Goal: Transaction & Acquisition: Book appointment/travel/reservation

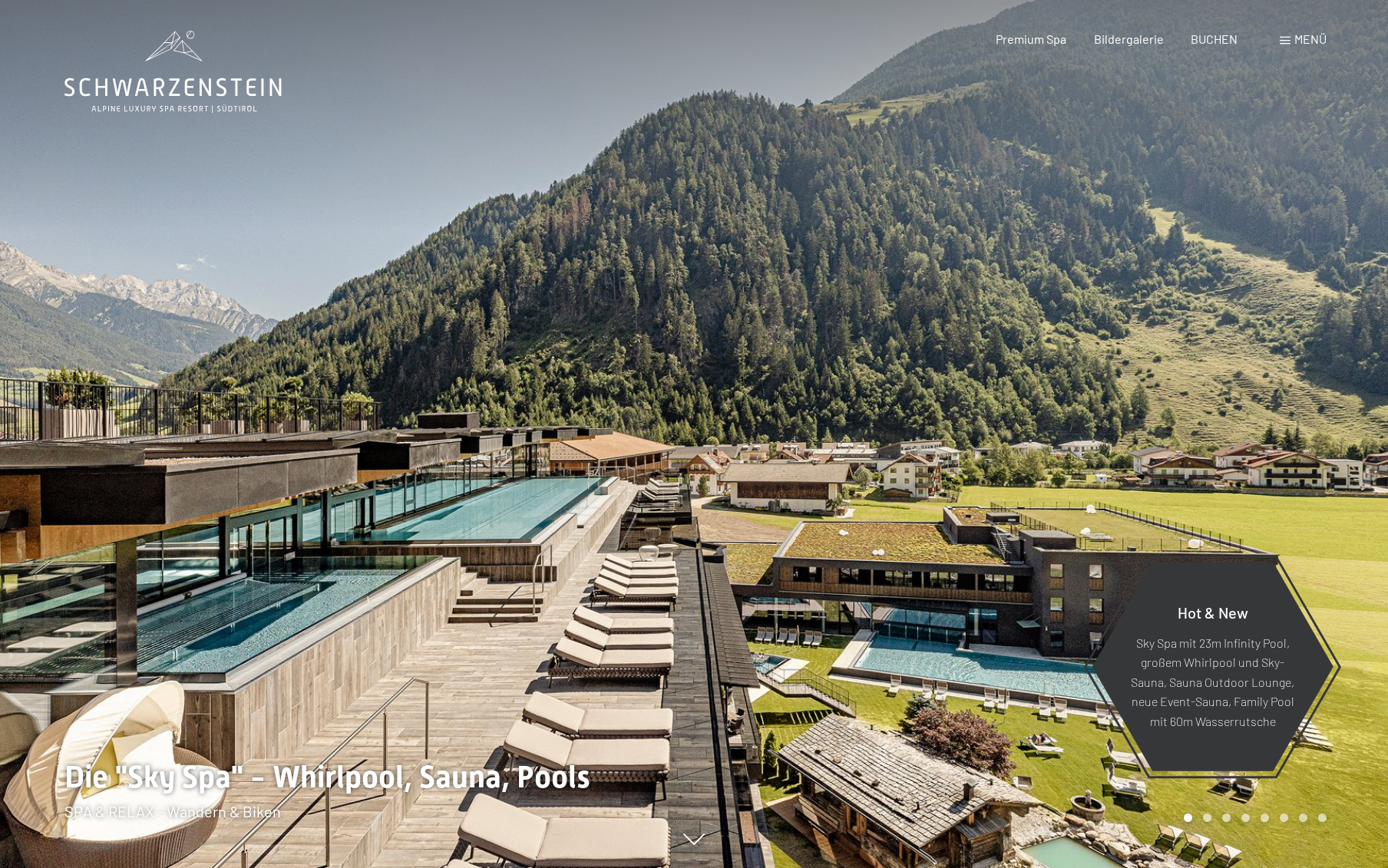
click at [1303, 41] on span "Menü" at bounding box center [1310, 38] width 32 height 15
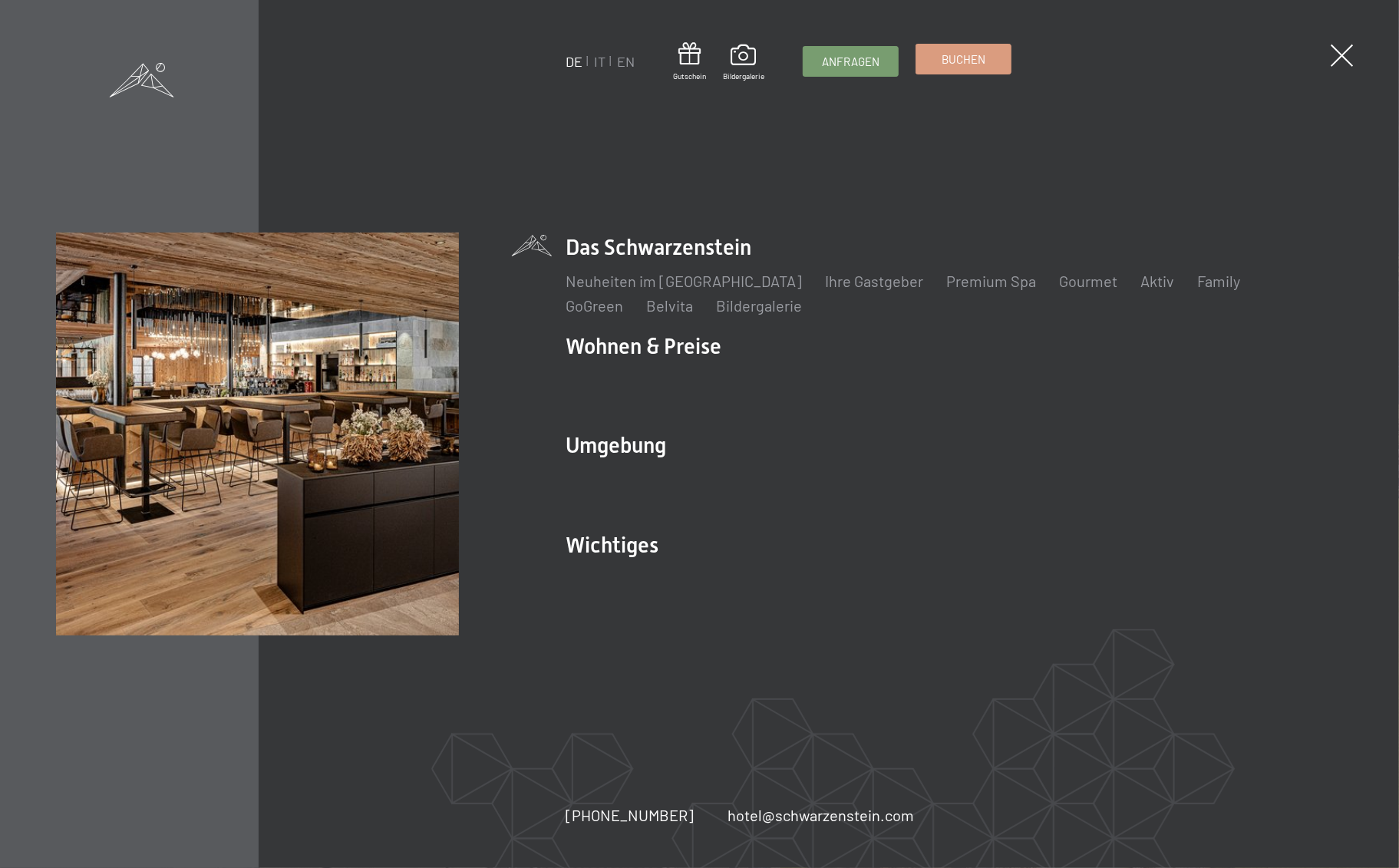
click at [932, 61] on link "Buchen" at bounding box center [964, 59] width 95 height 30
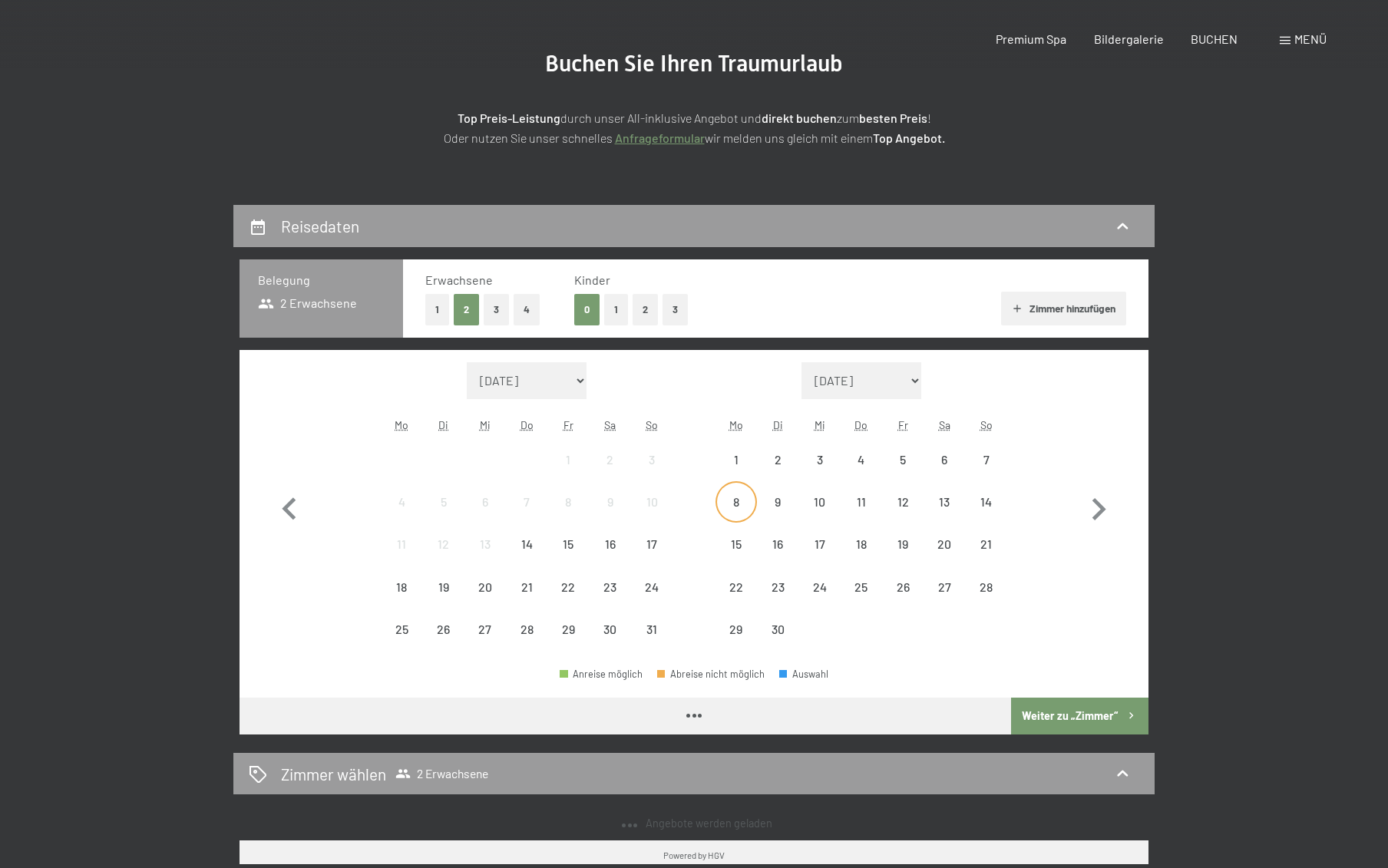
scroll to position [230, 0]
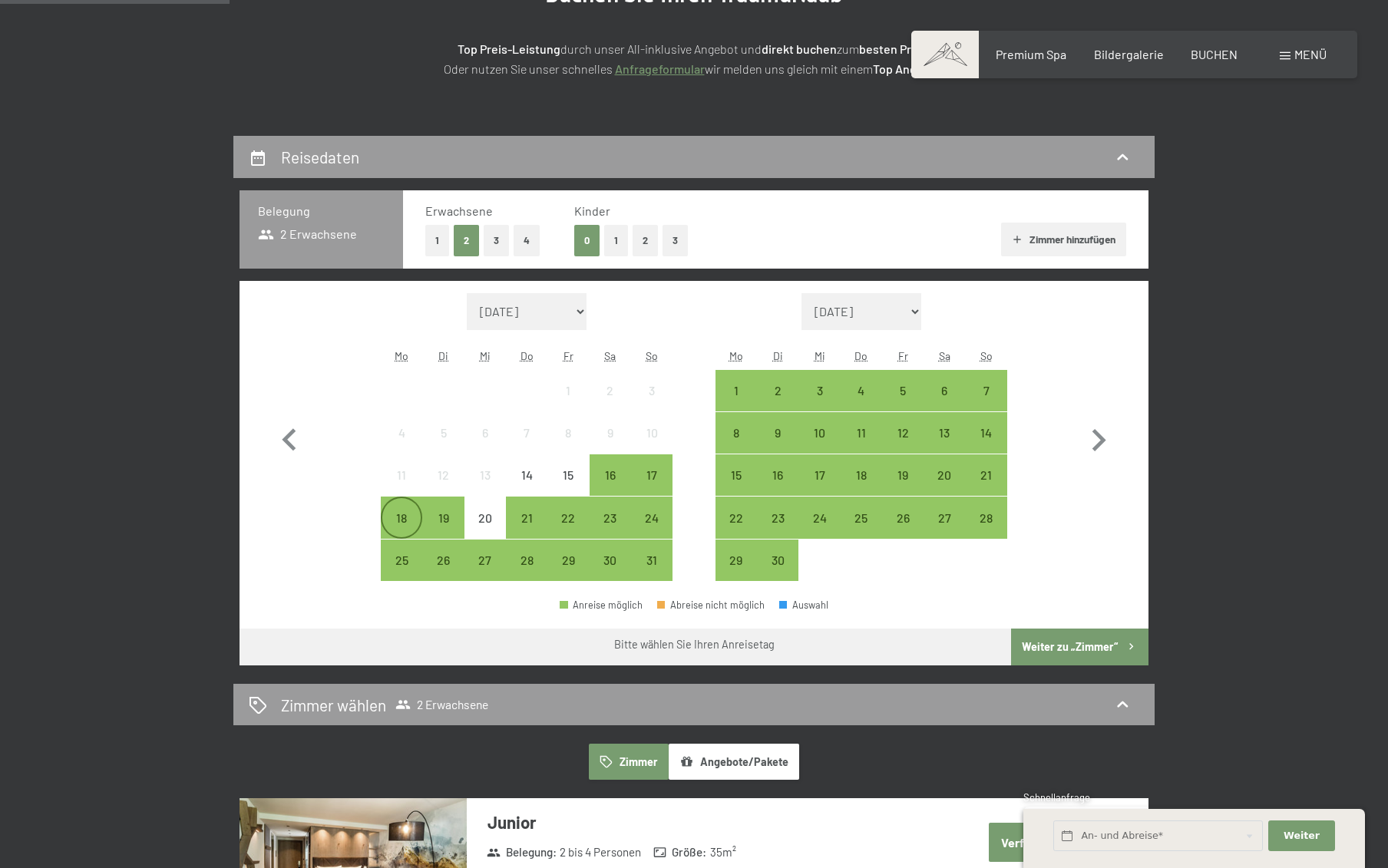
click at [400, 522] on div "18" at bounding box center [402, 531] width 38 height 38
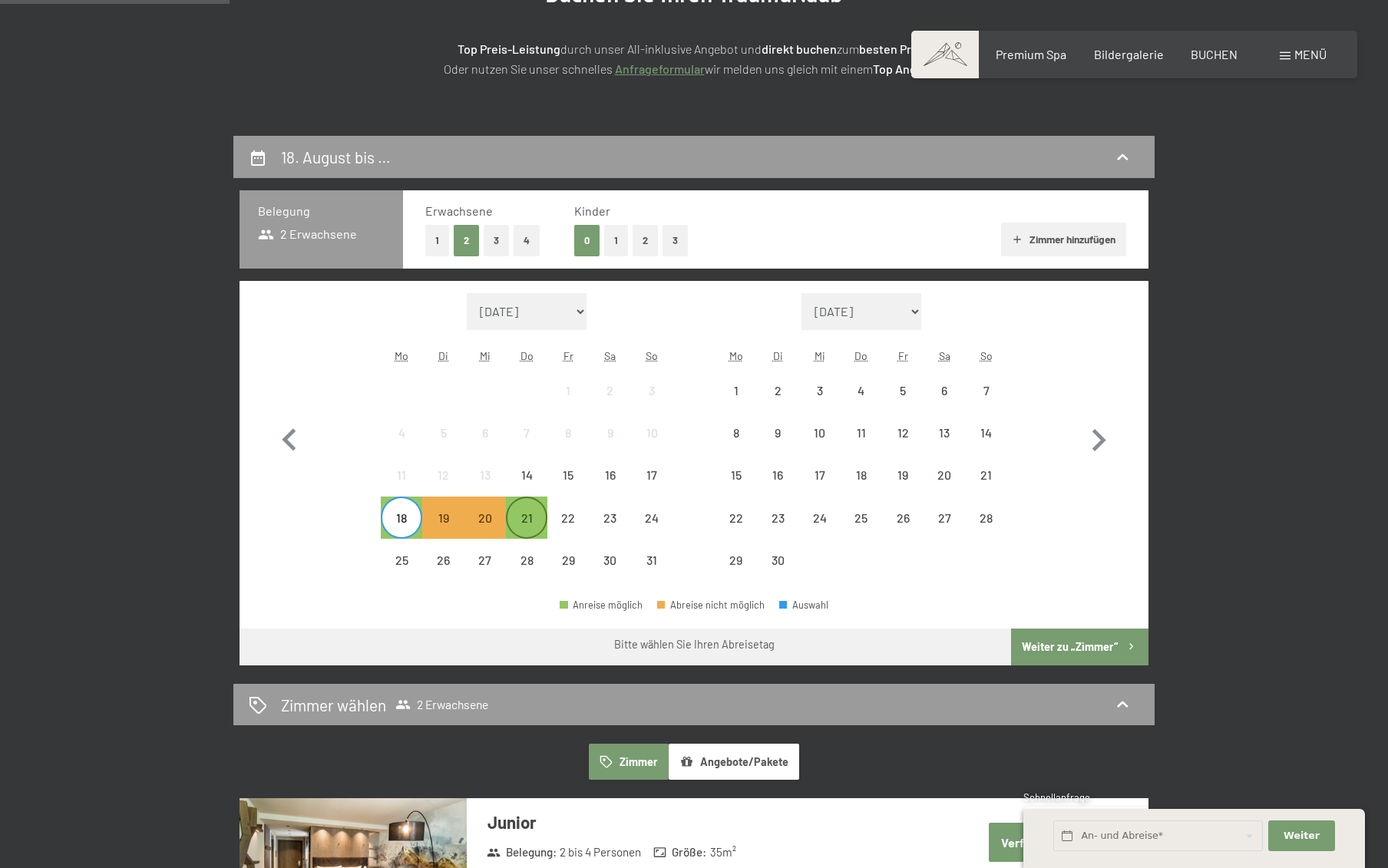
click at [522, 526] on div "21" at bounding box center [527, 531] width 38 height 38
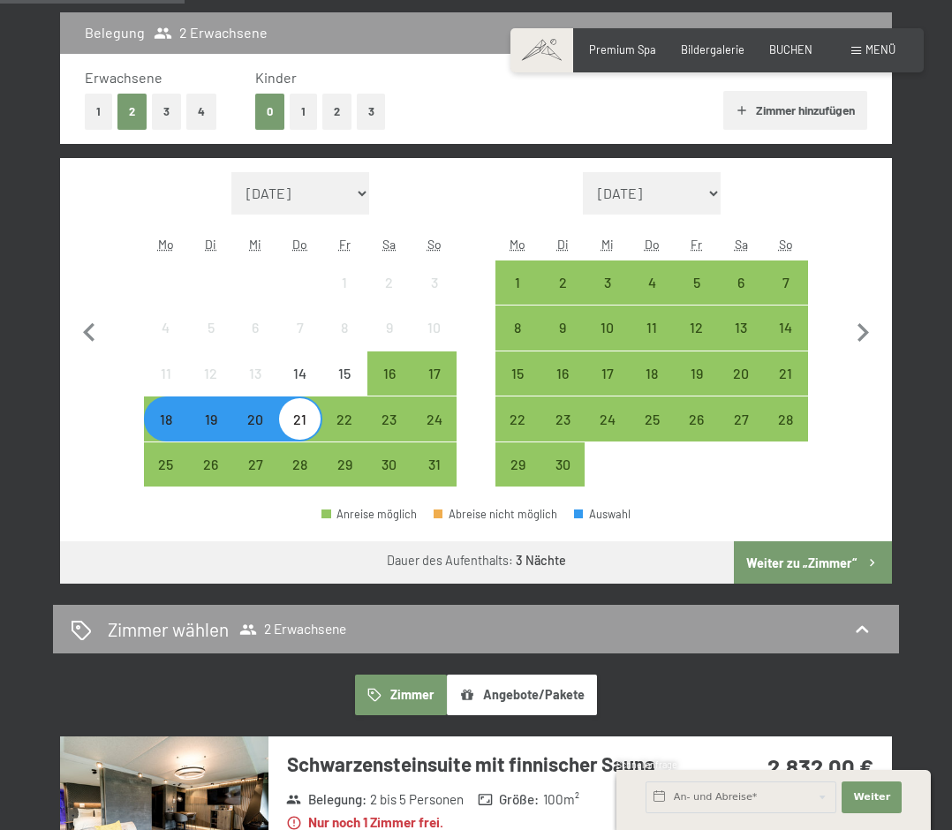
scroll to position [475, 0]
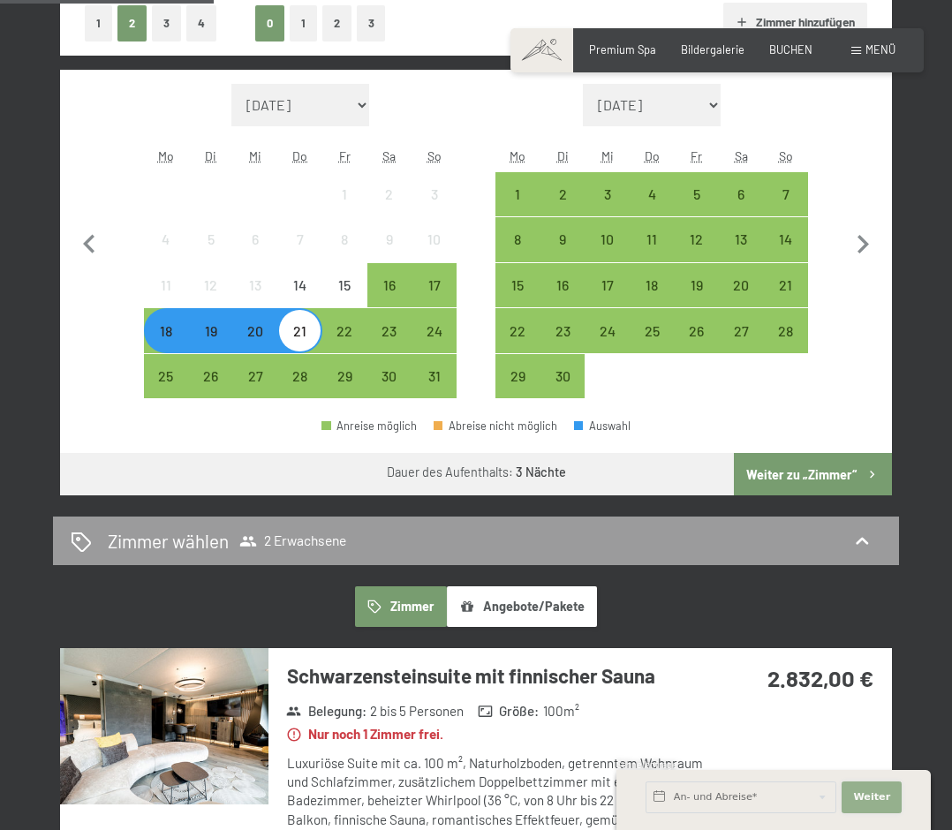
click at [881, 795] on span "Weiter" at bounding box center [871, 797] width 37 height 14
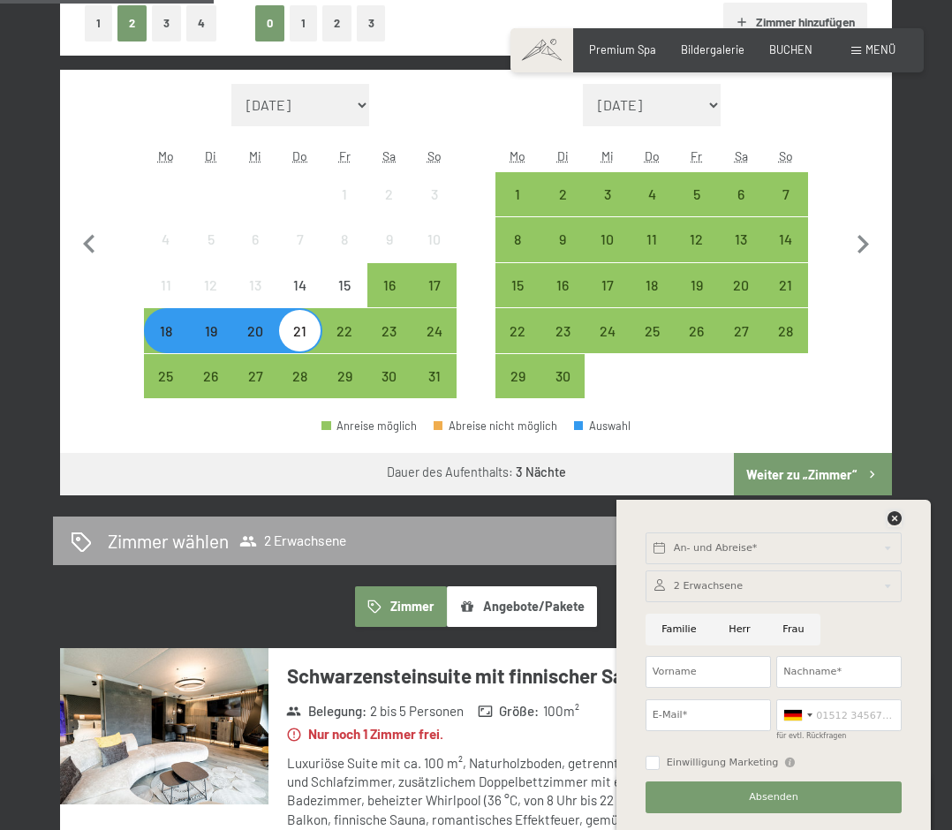
click at [896, 517] on icon at bounding box center [895, 518] width 14 height 14
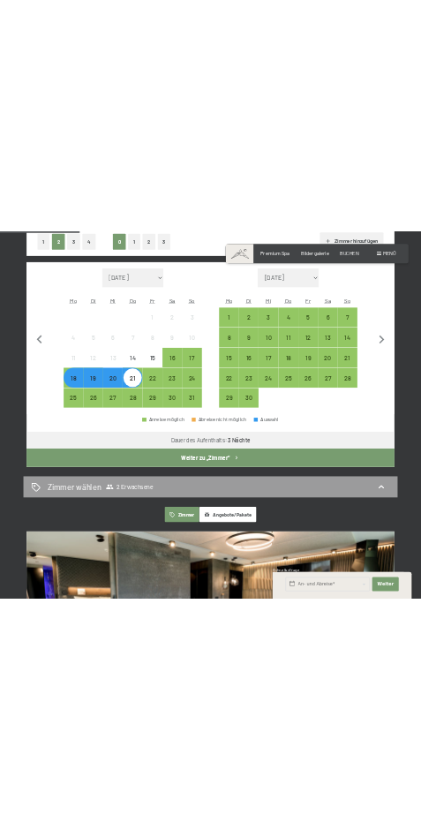
scroll to position [491, 0]
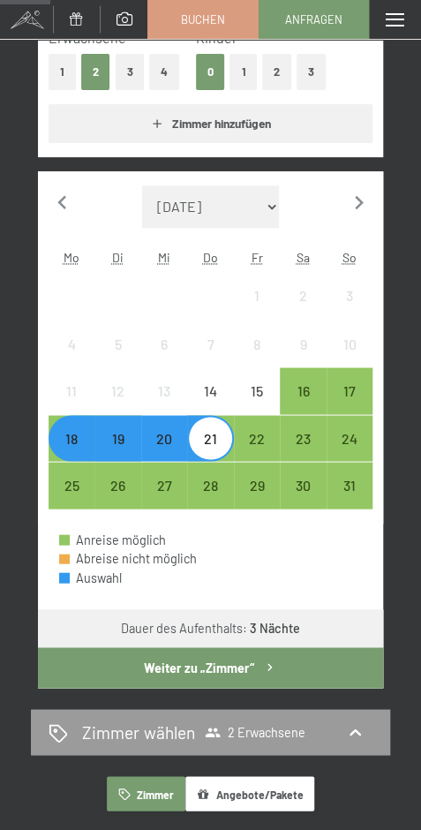
click at [216, 669] on button "Weiter zu „Zimmer“" at bounding box center [210, 667] width 345 height 41
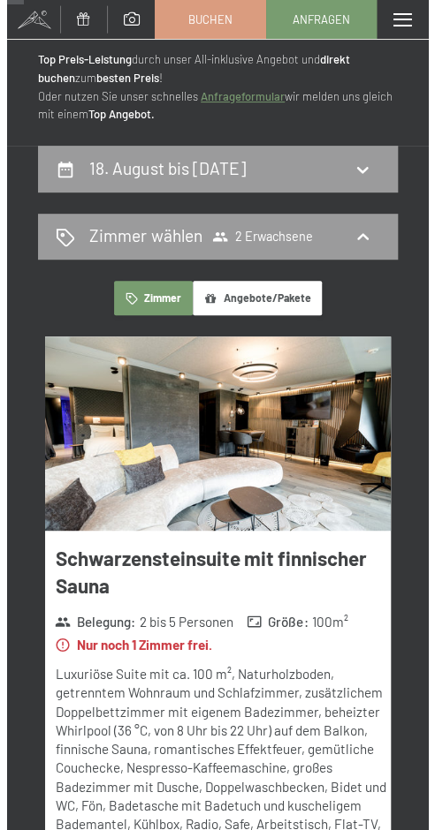
scroll to position [0, 0]
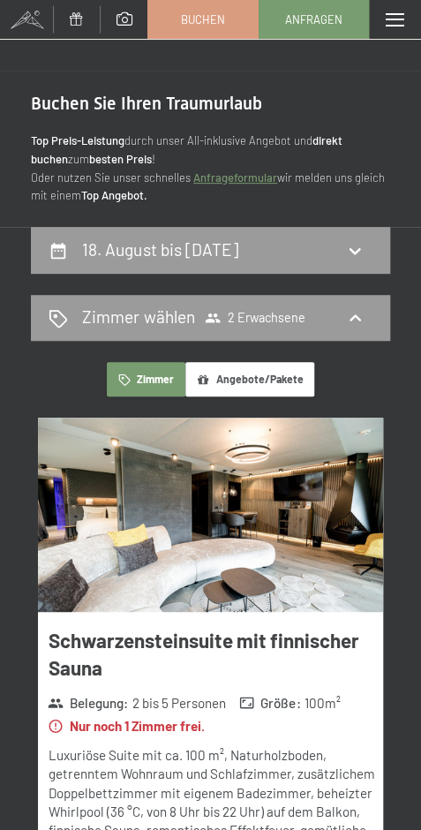
click at [405, 26] on div "Menü" at bounding box center [395, 19] width 52 height 39
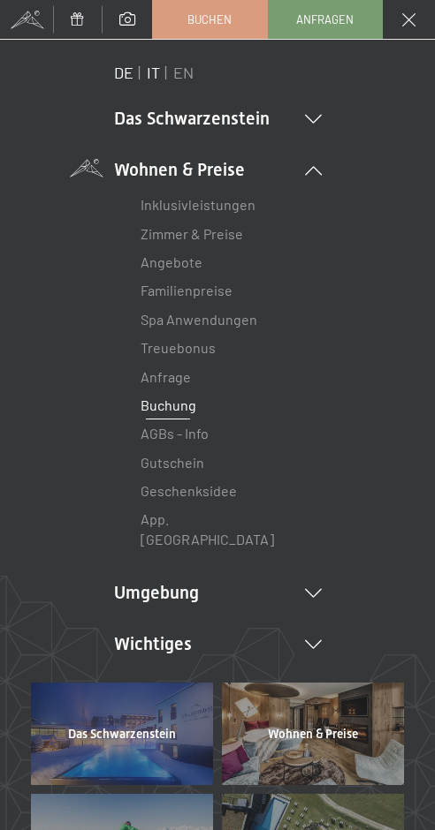
click at [147, 72] on link "IT" at bounding box center [153, 72] width 13 height 19
